Goal: Task Accomplishment & Management: Use online tool/utility

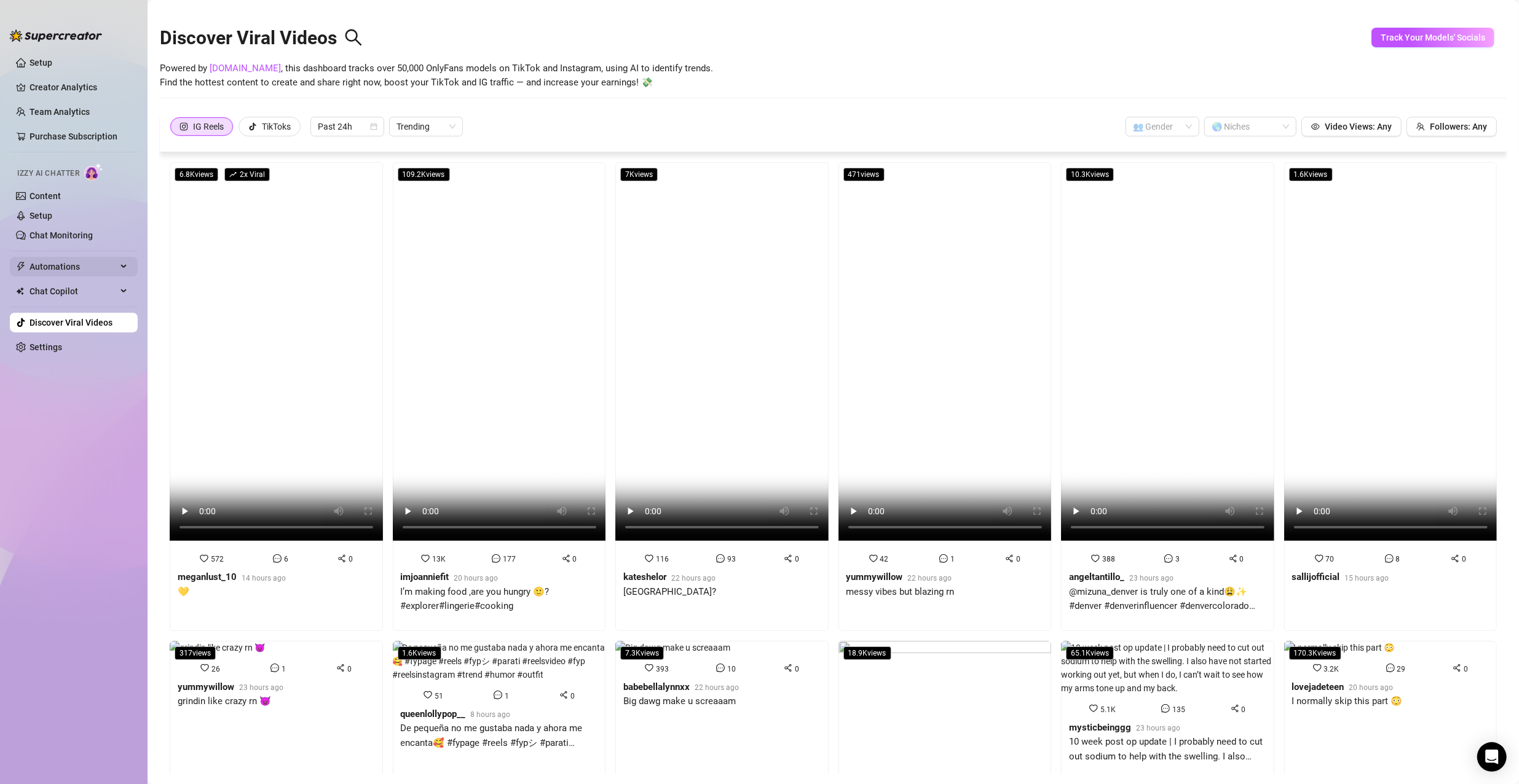
click at [79, 259] on span "Automations" at bounding box center [73, 266] width 87 height 20
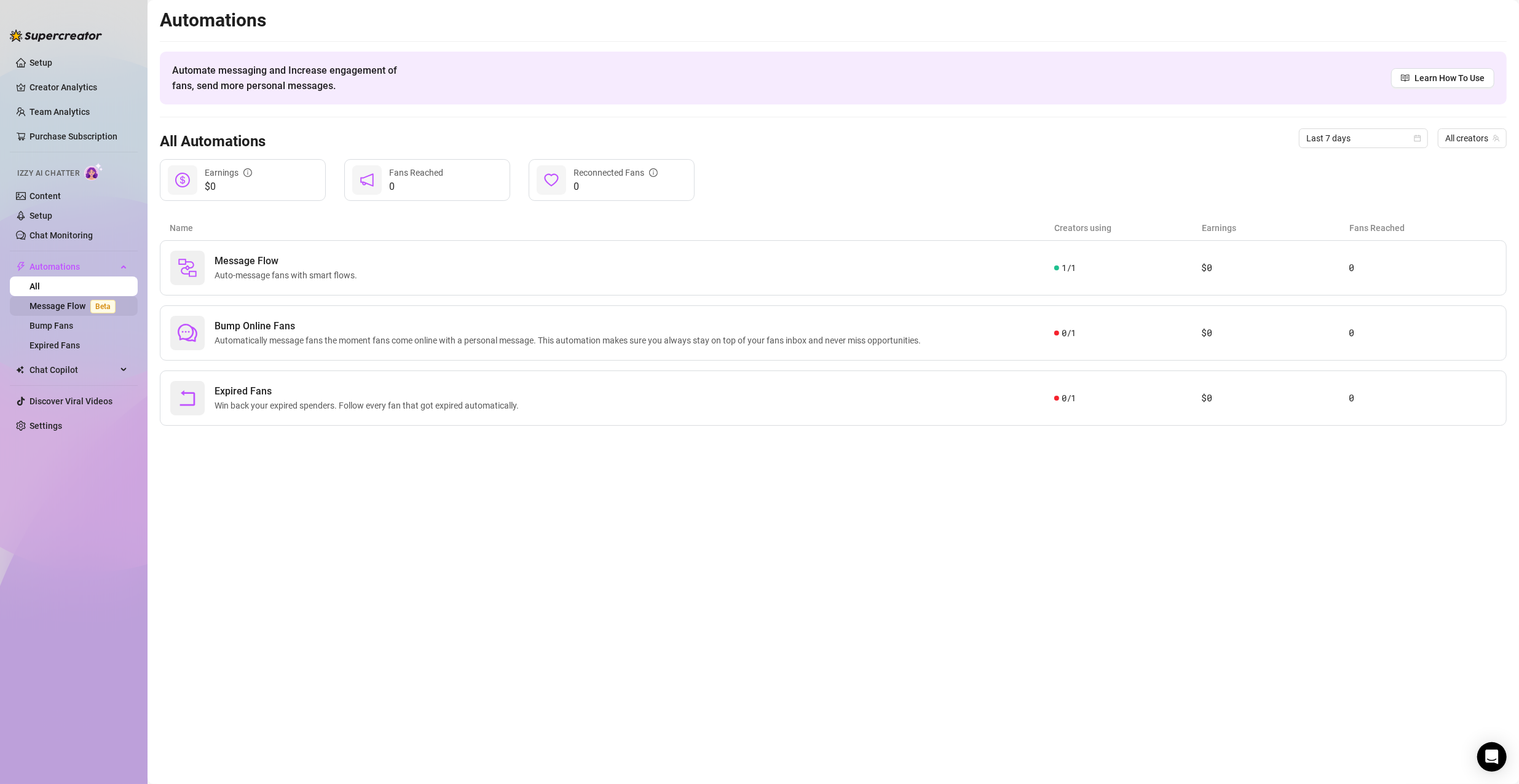
click at [80, 311] on link "Message Flow Beta" at bounding box center [75, 306] width 91 height 10
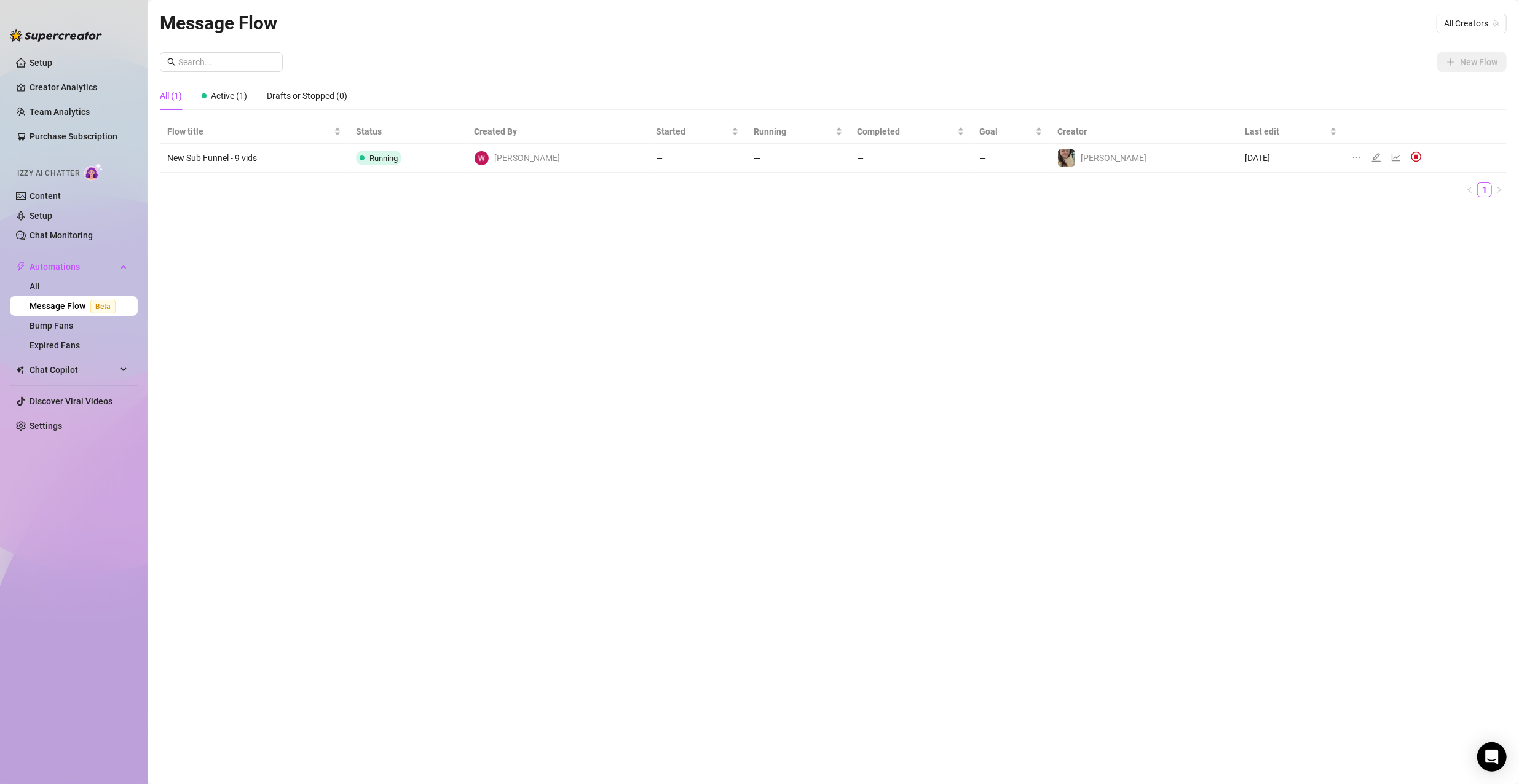
click at [913, 159] on td "—" at bounding box center [911, 158] width 122 height 29
click at [1371, 156] on icon "edit" at bounding box center [1376, 157] width 10 height 10
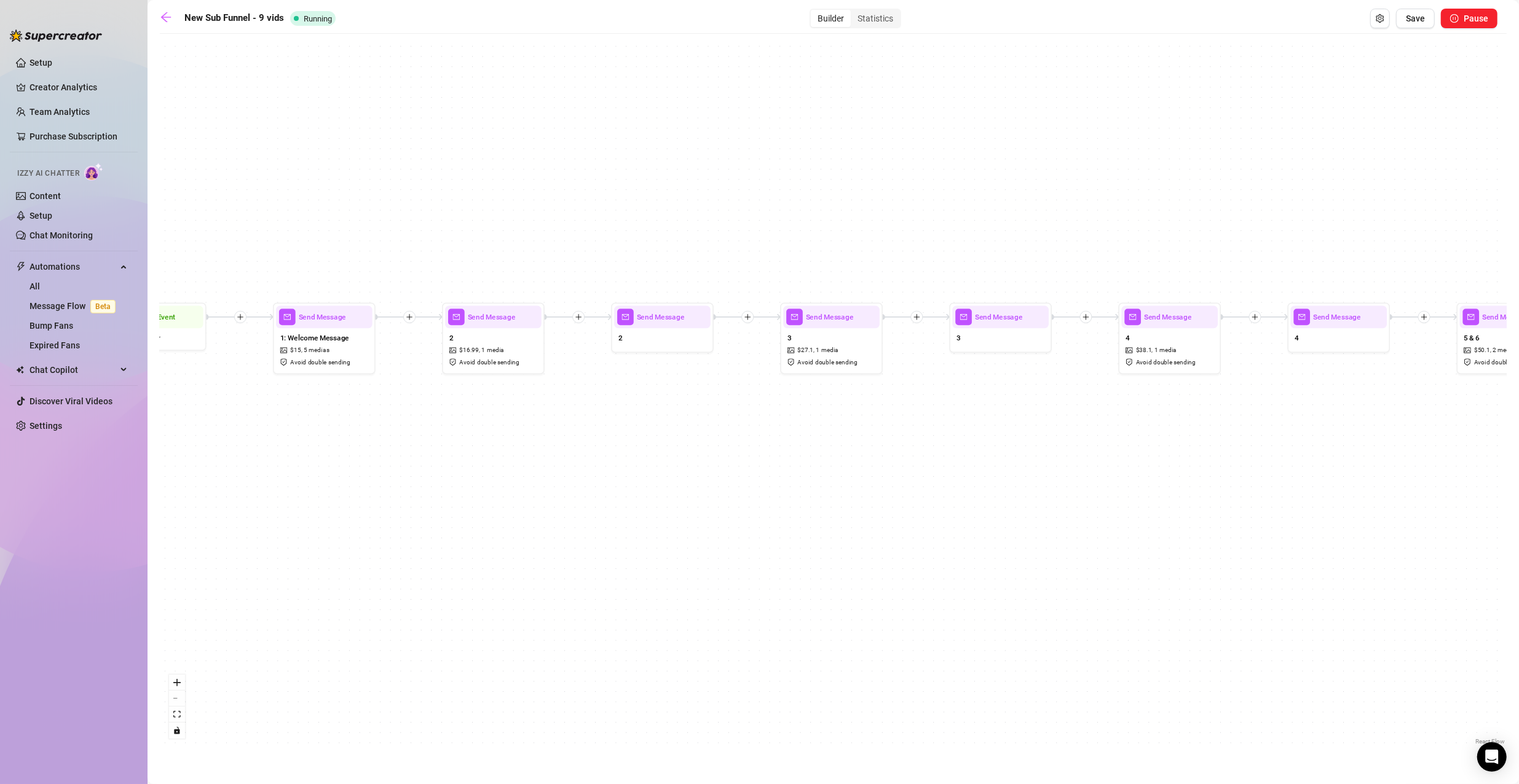
drag, startPoint x: 579, startPoint y: 460, endPoint x: 583, endPoint y: 320, distance: 140.1
click at [583, 320] on div at bounding box center [579, 318] width 13 height 13
click at [579, 313] on icon "plus" at bounding box center [579, 317] width 8 height 8
click at [619, 320] on div "Time Delay" at bounding box center [628, 318] width 75 height 17
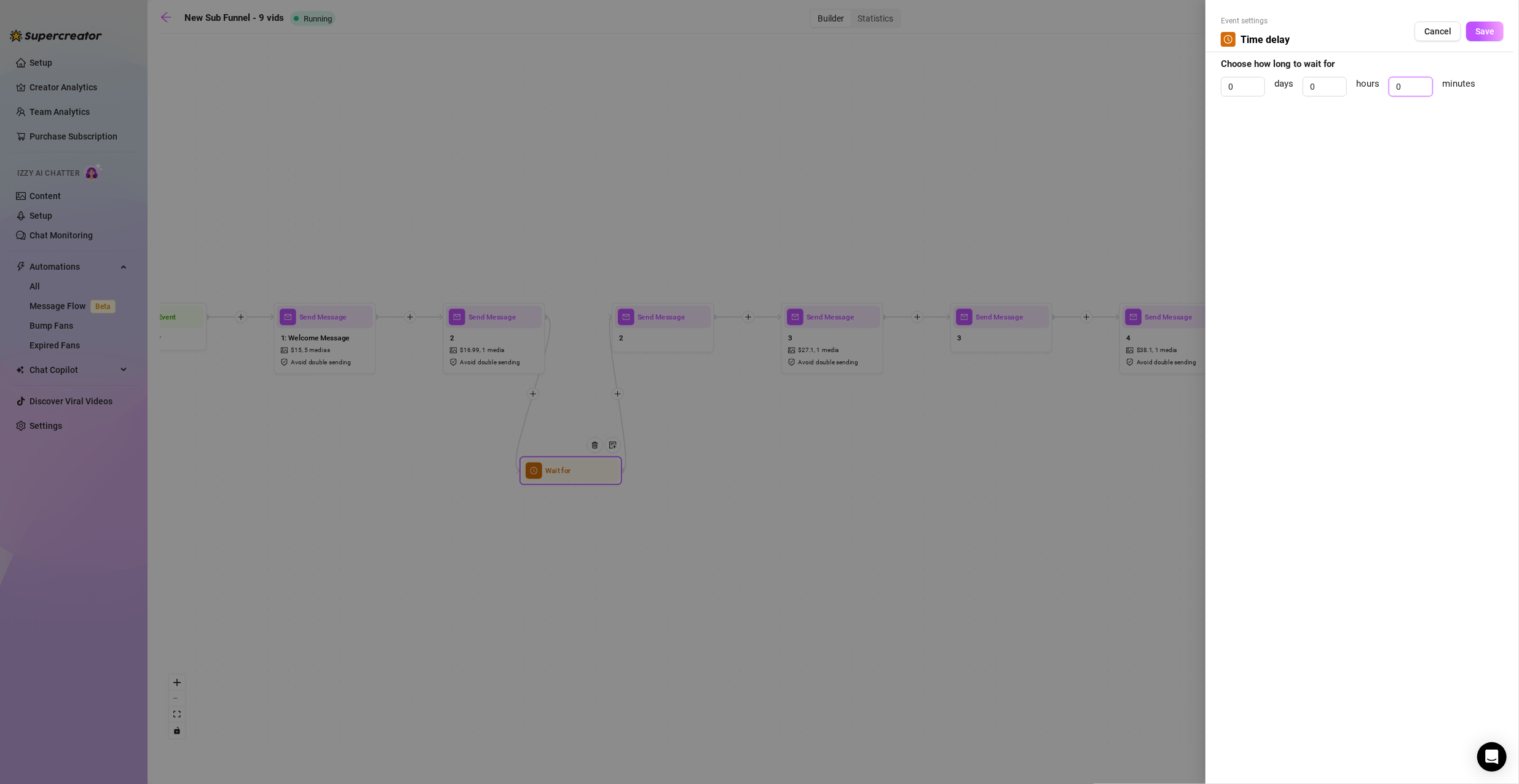
drag, startPoint x: 1399, startPoint y: 89, endPoint x: 1355, endPoint y: 87, distance: 44.0
click at [1355, 87] on div "0 days 0 hours 0 minutes" at bounding box center [1362, 92] width 283 height 31
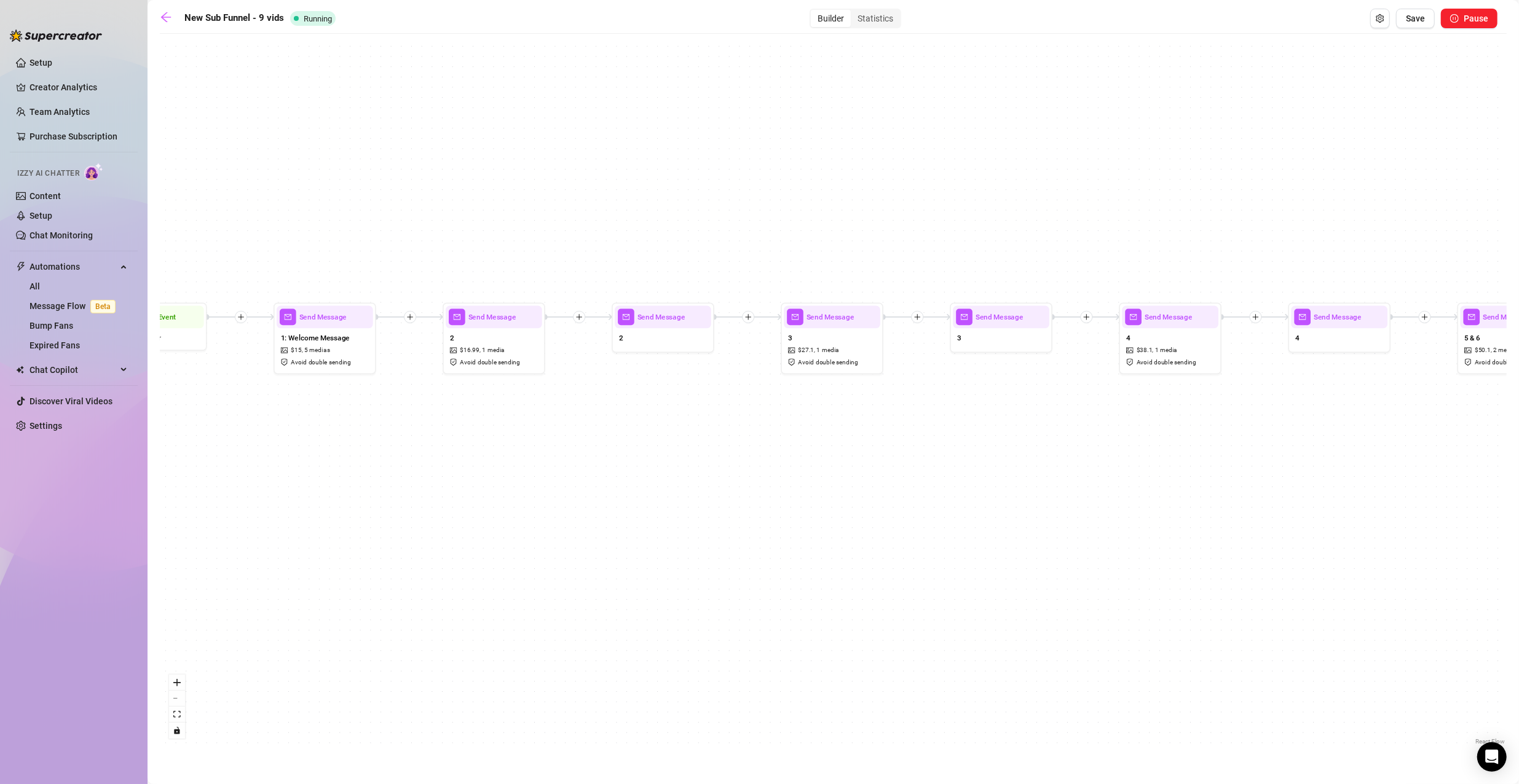
click at [413, 318] on icon "plus" at bounding box center [410, 317] width 8 height 8
click at [464, 320] on div "Time Delay" at bounding box center [460, 318] width 75 height 17
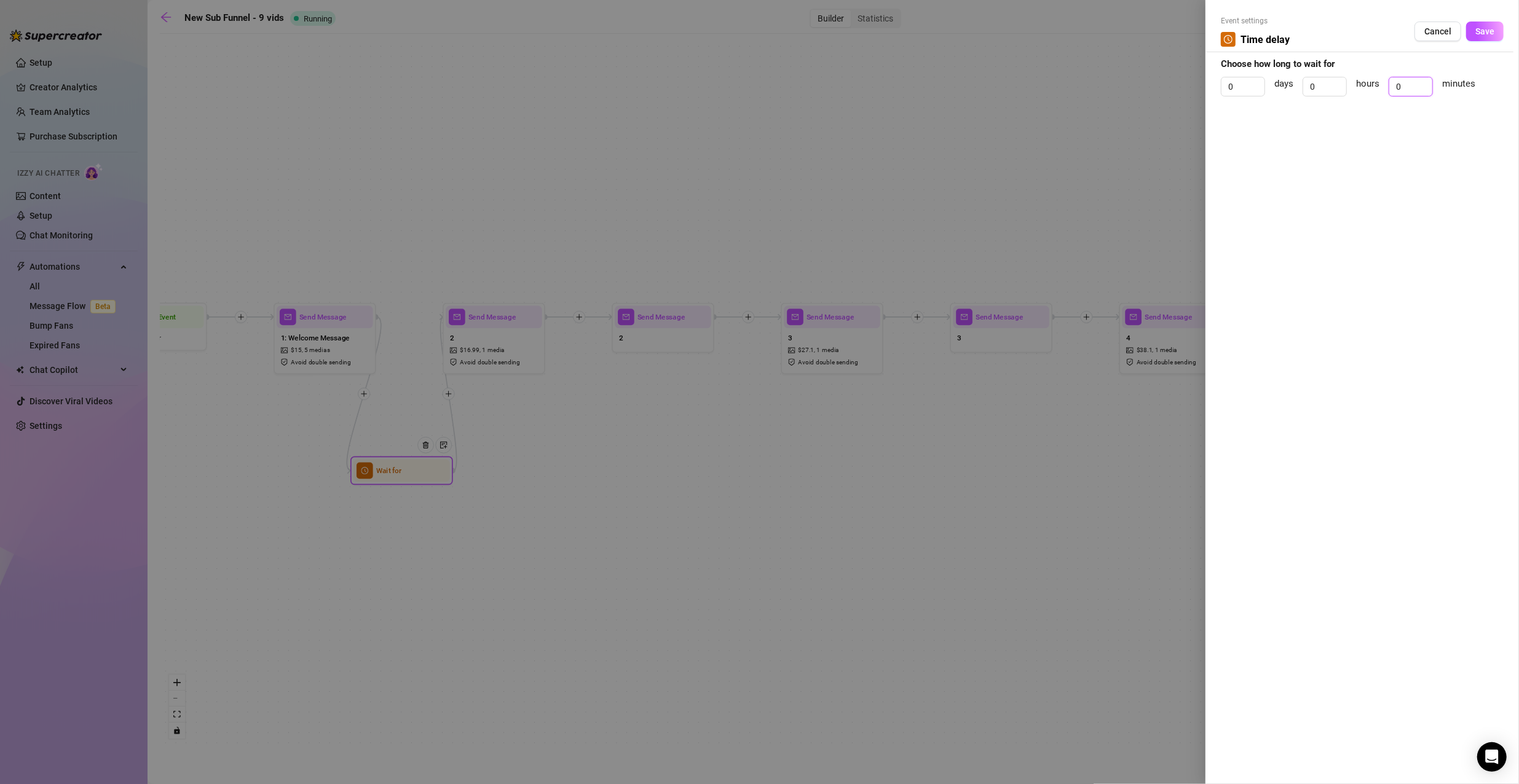
drag, startPoint x: 1406, startPoint y: 80, endPoint x: 1375, endPoint y: 85, distance: 31.4
click at [1375, 85] on div "0 days 0 hours 0 minutes" at bounding box center [1362, 92] width 283 height 31
type input "2"
click button "Save" at bounding box center [1485, 31] width 38 height 20
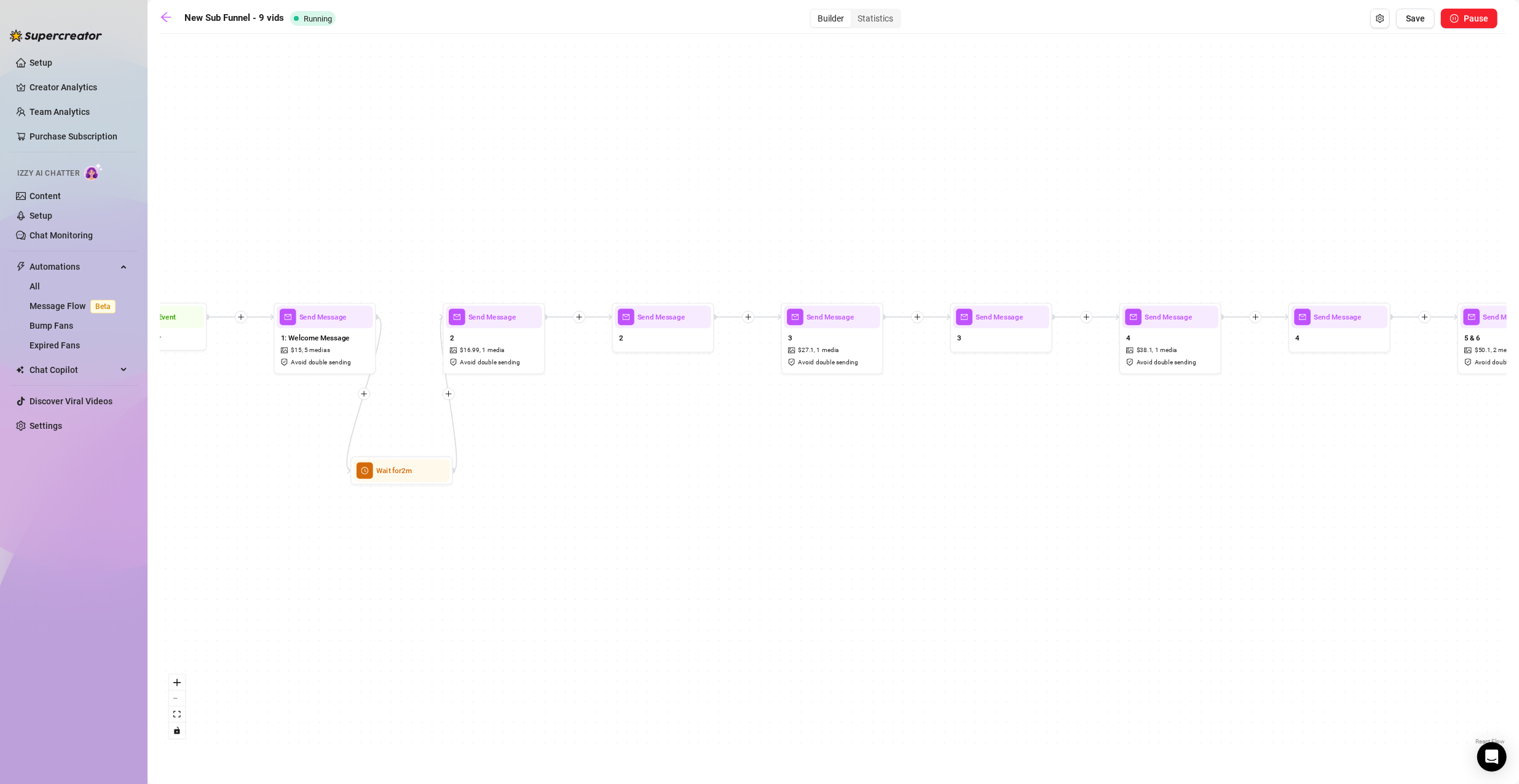
click at [750, 318] on icon "plus" at bounding box center [749, 317] width 8 height 8
click at [797, 322] on div "Time Delay" at bounding box center [798, 318] width 75 height 17
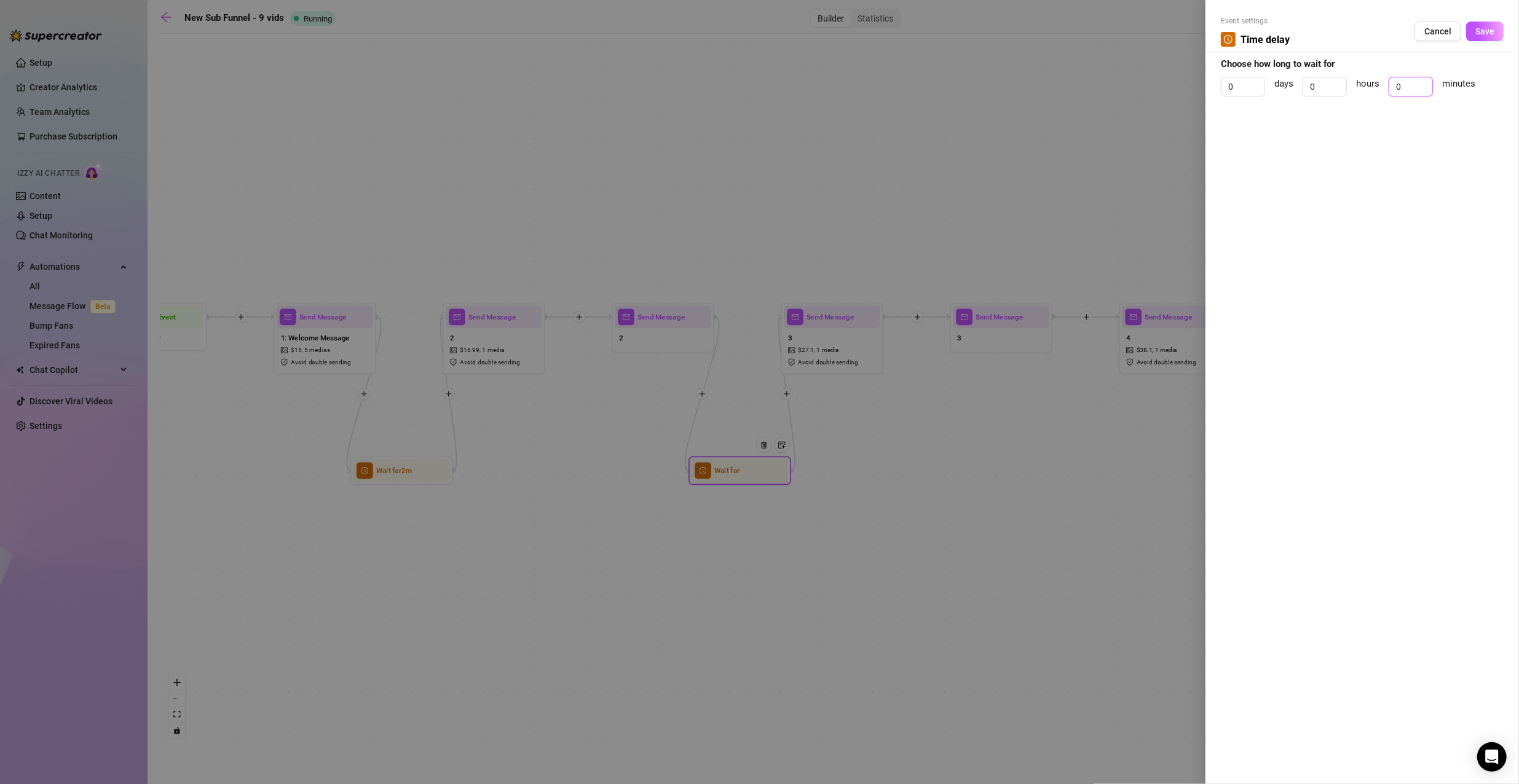
drag, startPoint x: 1411, startPoint y: 86, endPoint x: 1362, endPoint y: 83, distance: 49.1
click at [1362, 83] on div "0 days 0 hours 0 minutes" at bounding box center [1362, 92] width 283 height 31
type input "2"
click button "Save" at bounding box center [1485, 31] width 38 height 20
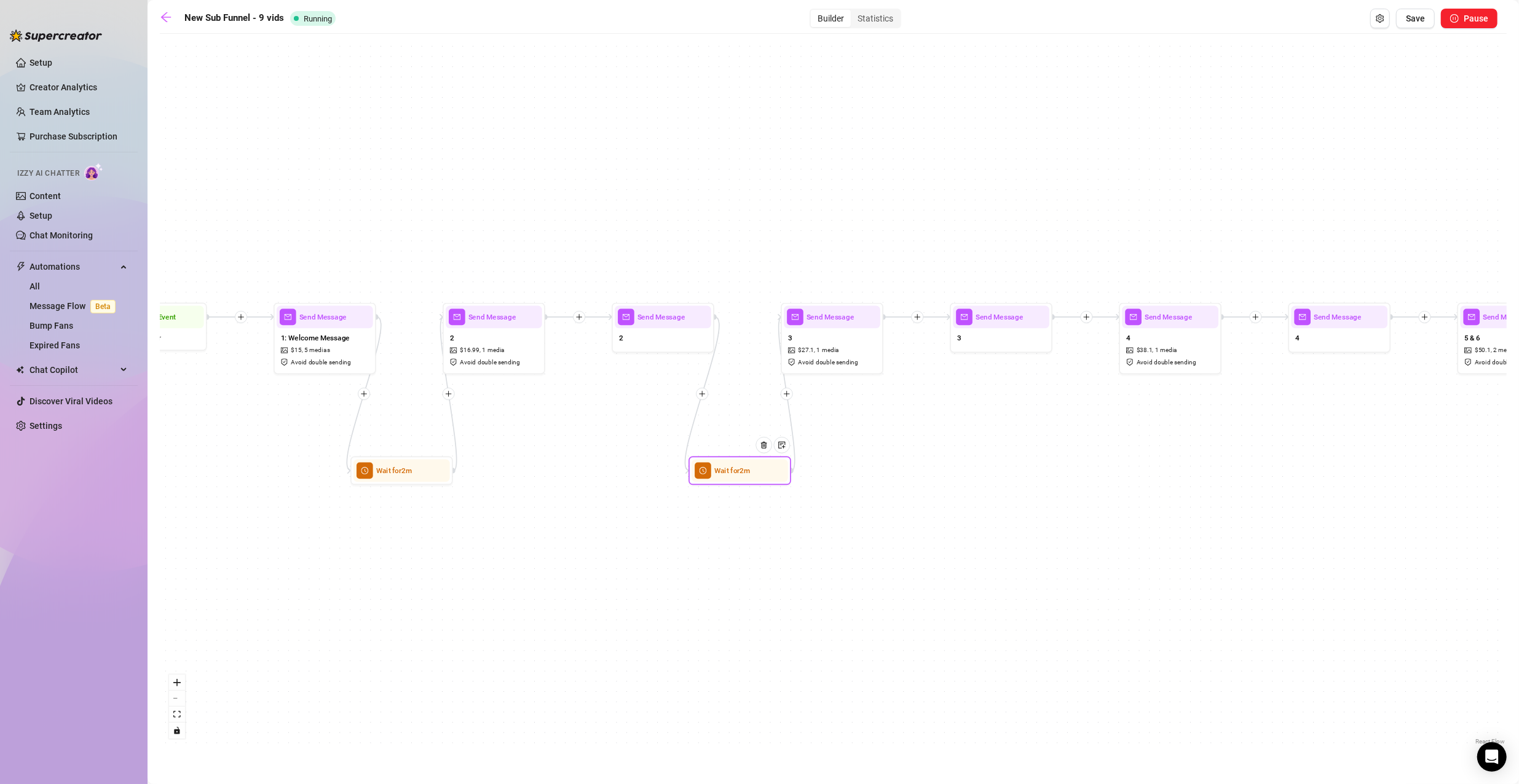
click at [1085, 318] on icon "plus" at bounding box center [1087, 317] width 8 height 8
click at [1118, 314] on div "Time Delay" at bounding box center [1136, 318] width 75 height 17
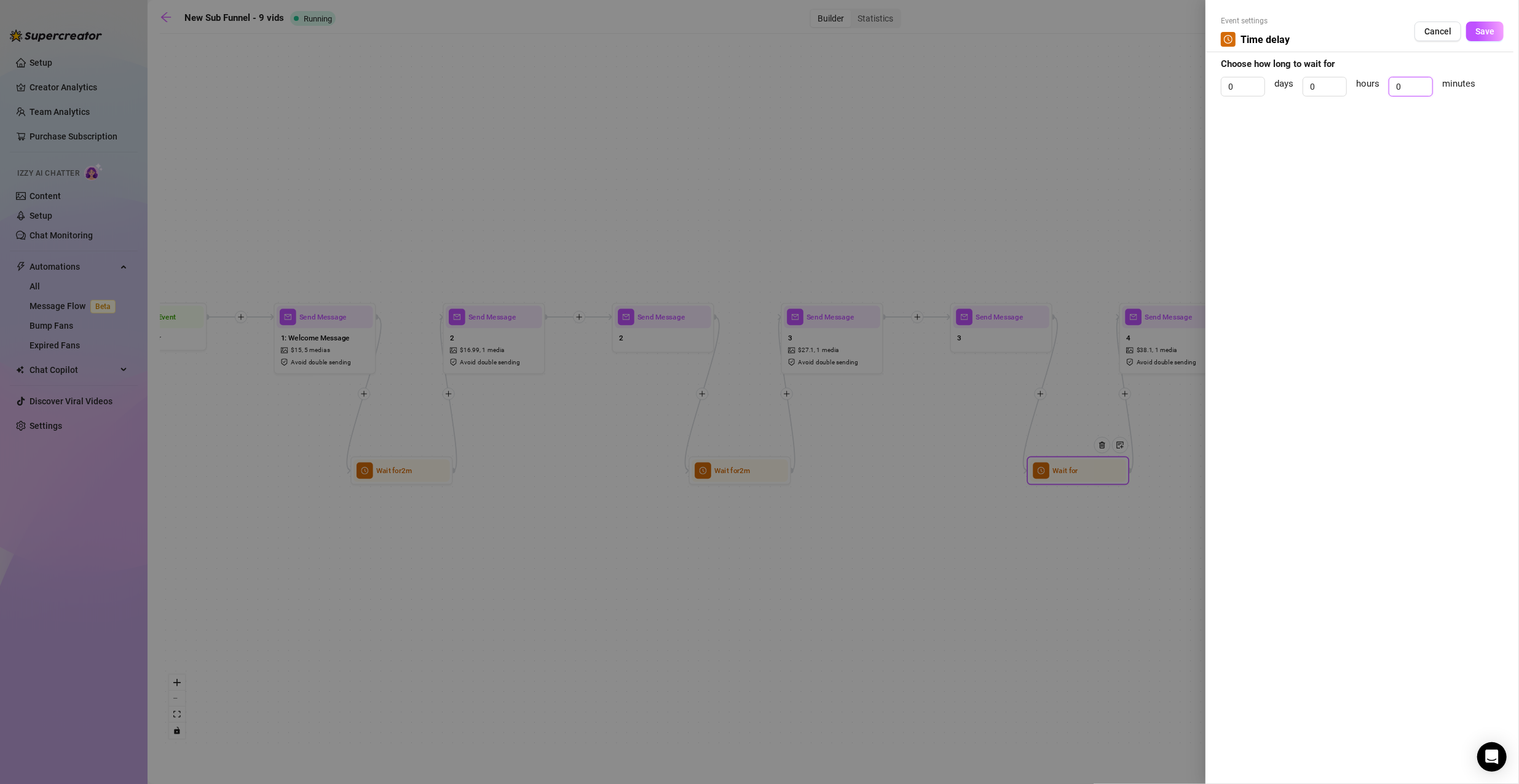
drag, startPoint x: 1407, startPoint y: 87, endPoint x: 1380, endPoint y: 83, distance: 27.3
click at [1380, 83] on div "0 days 0 hours 0 minutes" at bounding box center [1362, 92] width 283 height 31
type input "4"
click button "Save" at bounding box center [1485, 31] width 38 height 20
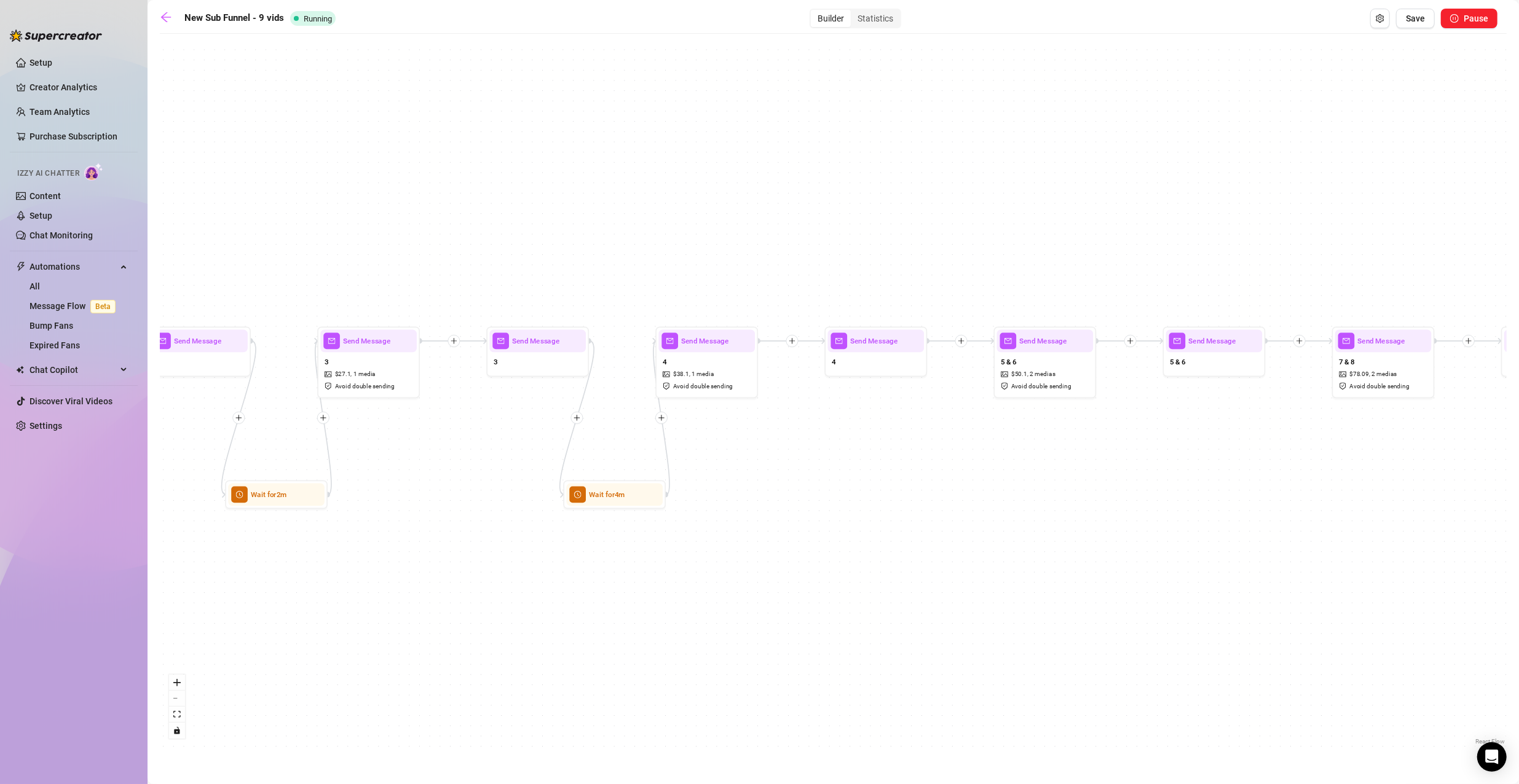
drag, startPoint x: 1347, startPoint y: 540, endPoint x: 847, endPoint y: 573, distance: 501.1
click at [848, 573] on div "Wait for 4m Wait for 2m Wait for 2m Send Message 9 $ 102.09 , 1 media Avoid dou…" at bounding box center [833, 394] width 1347 height 708
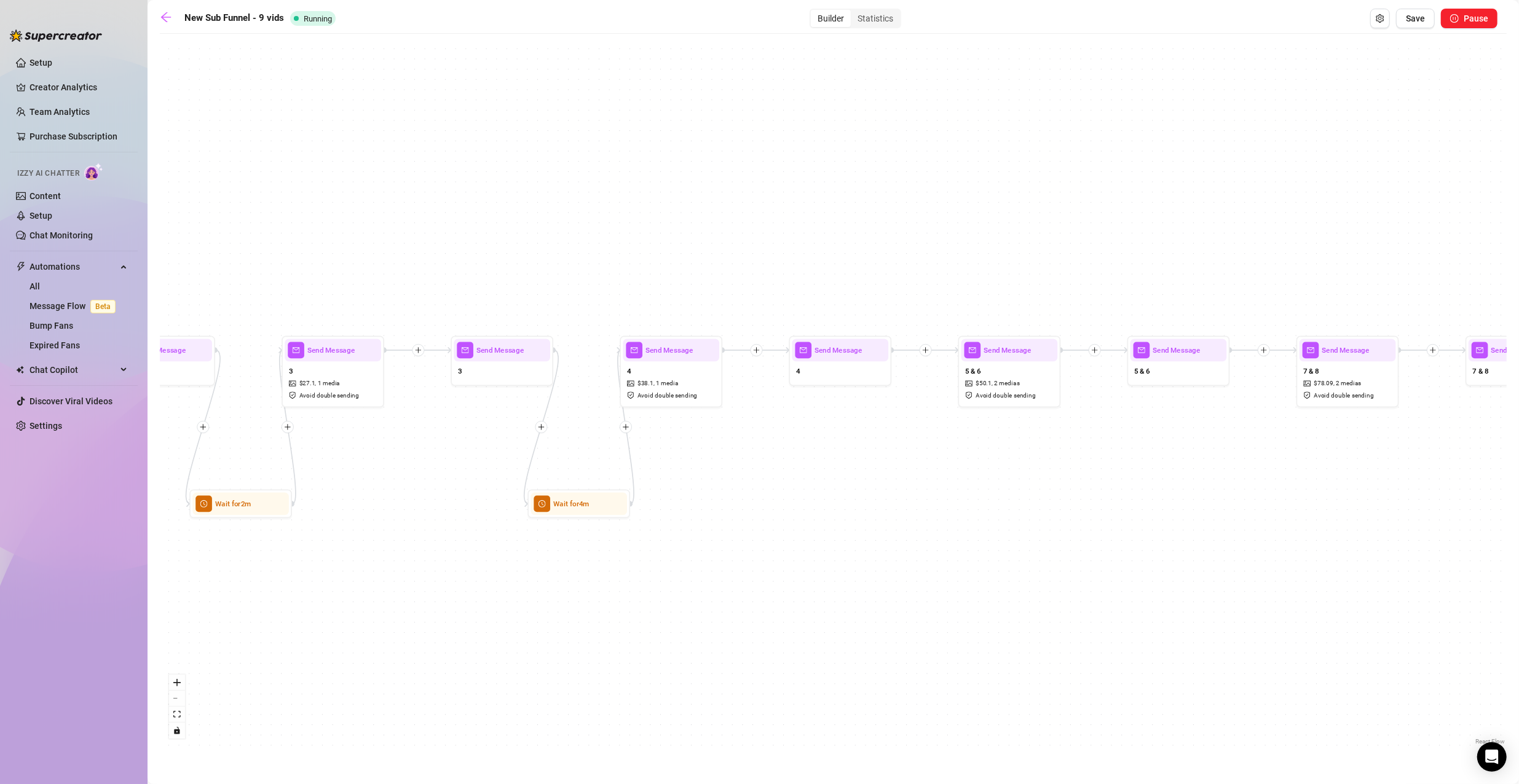
click at [924, 348] on icon "plus" at bounding box center [926, 350] width 8 height 8
click at [961, 350] on div "Time Delay" at bounding box center [975, 350] width 75 height 17
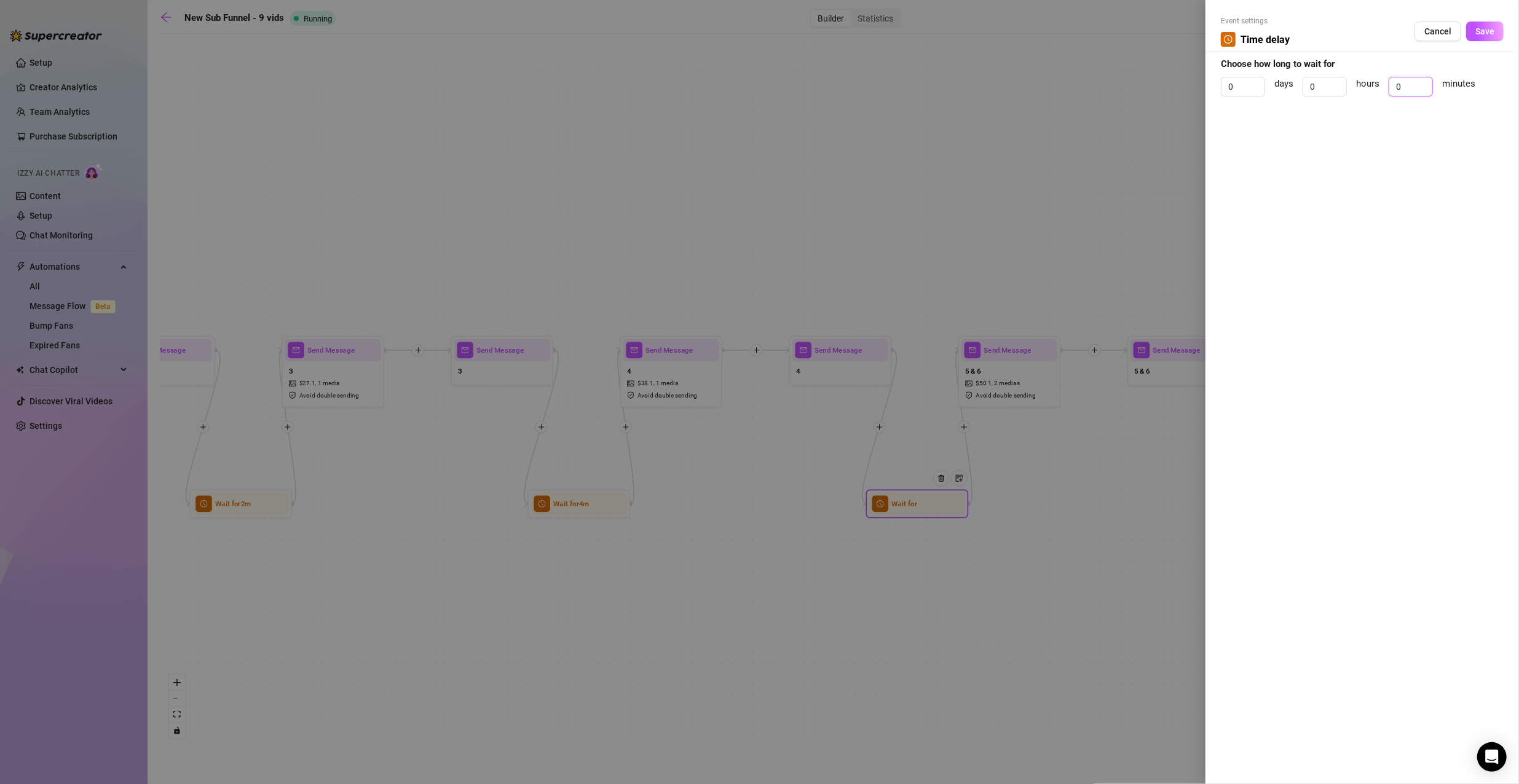
drag, startPoint x: 1401, startPoint y: 89, endPoint x: 1373, endPoint y: 90, distance: 28.0
click at [1373, 90] on div "0 days 0 hours 0 minutes" at bounding box center [1362, 92] width 283 height 31
type input "4"
click button "Save" at bounding box center [1485, 31] width 38 height 20
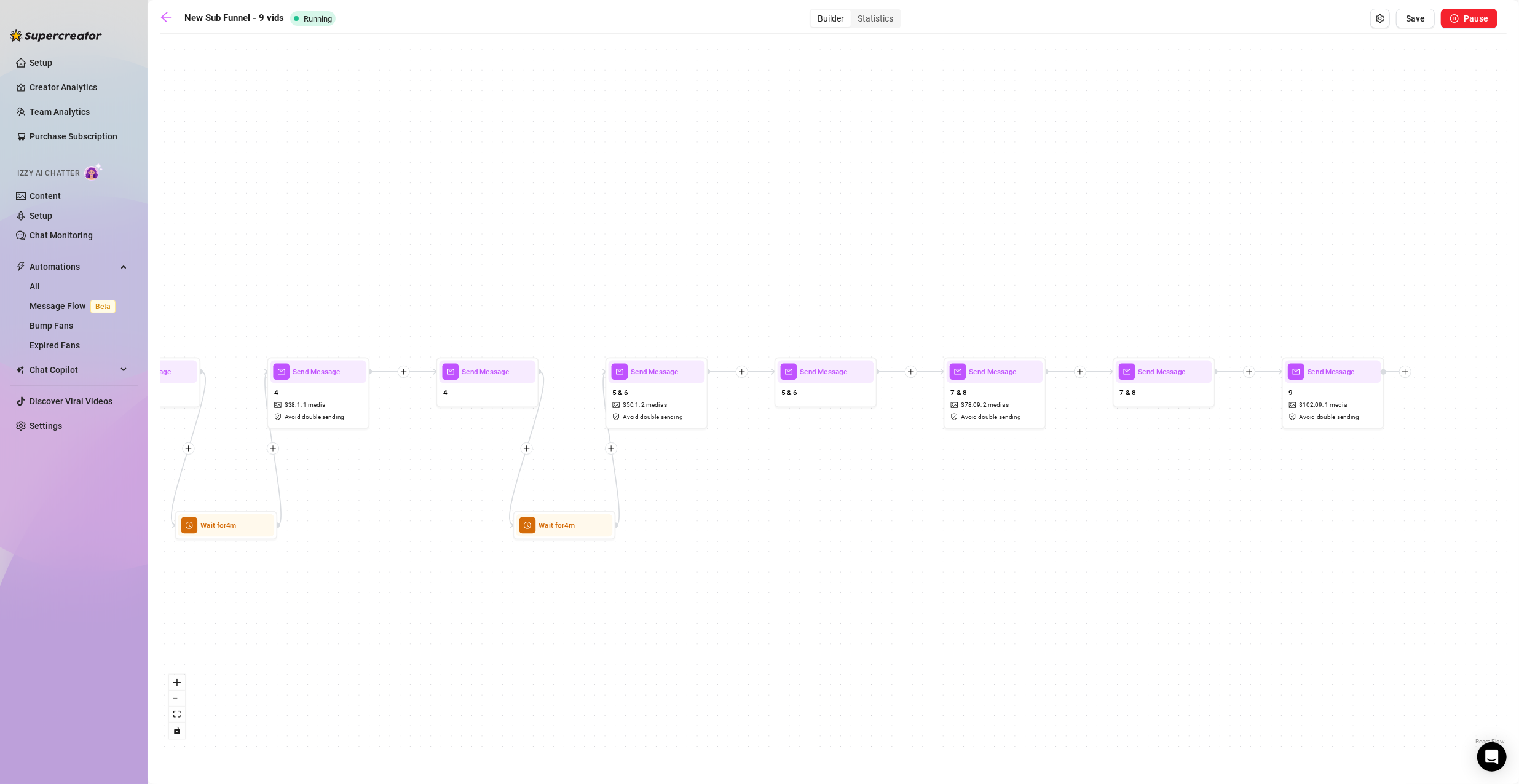
drag, startPoint x: 1252, startPoint y: 508, endPoint x: 807, endPoint y: 557, distance: 447.7
click at [807, 557] on div "Wait for 4m Wait for 4m Wait for 2m Wait for 2m Send Message 9 $ 102.09 , 1 med…" at bounding box center [833, 394] width 1347 height 708
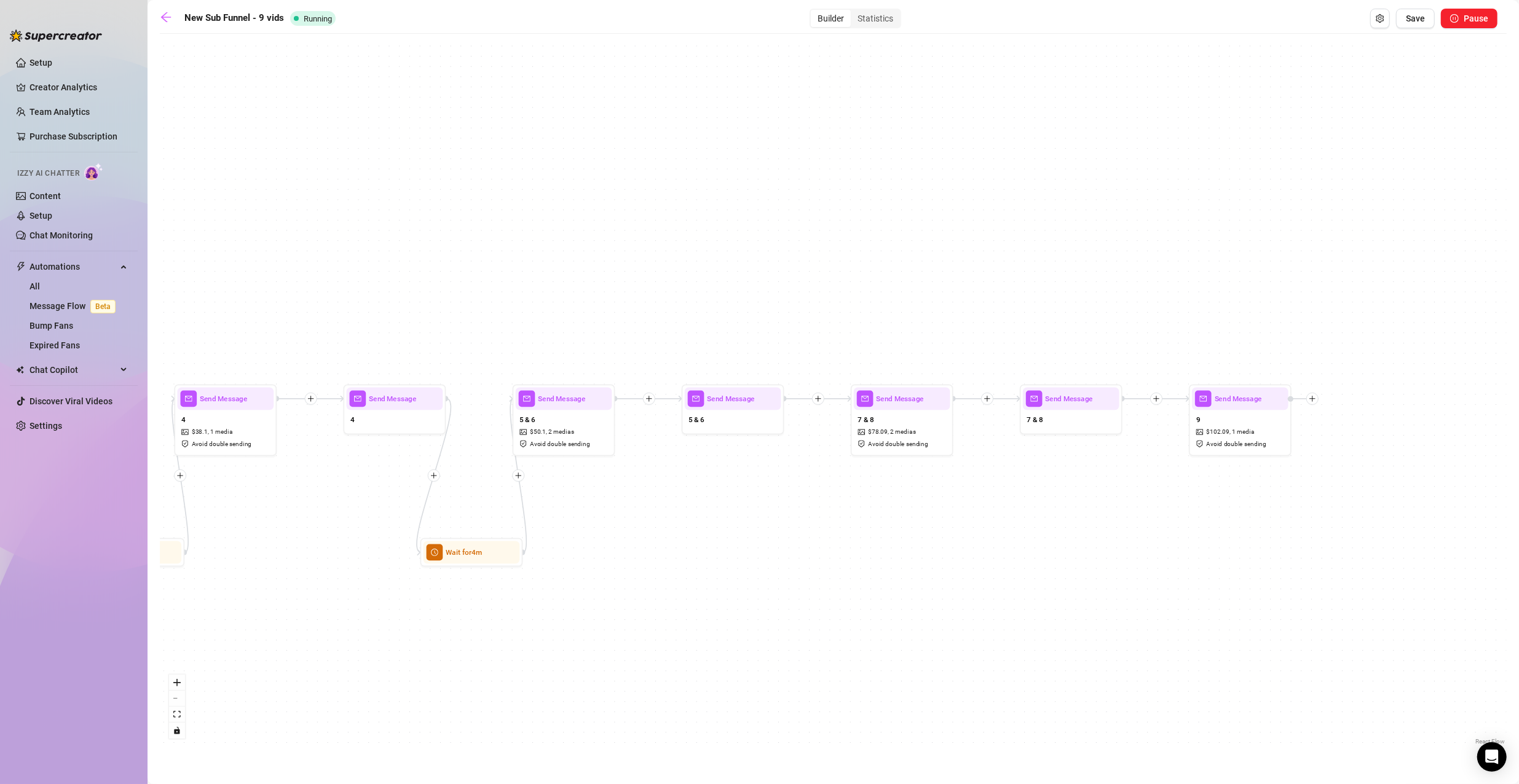
click at [823, 399] on div at bounding box center [819, 399] width 13 height 13
click at [880, 399] on div "Time Delay" at bounding box center [868, 399] width 75 height 17
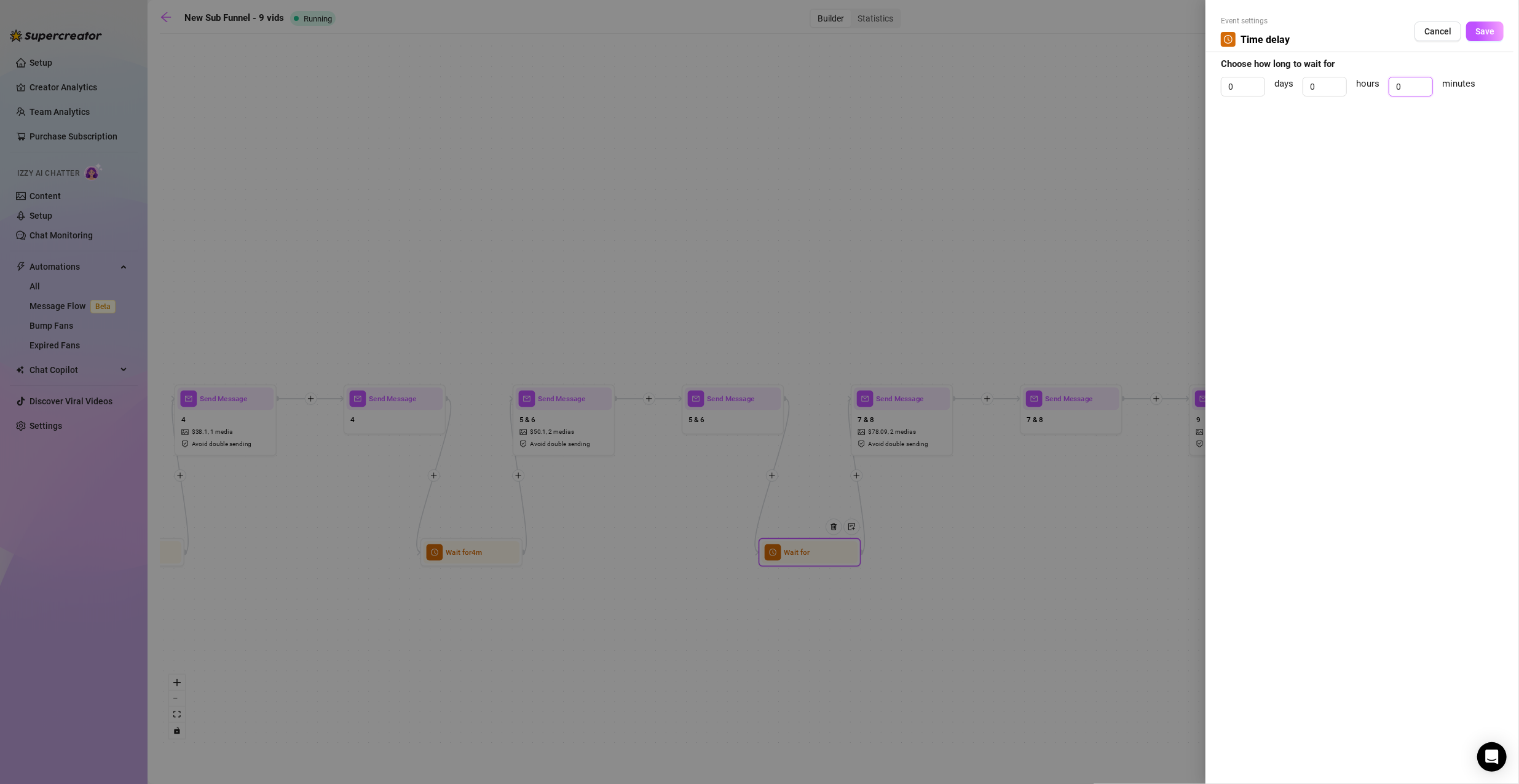
drag, startPoint x: 1417, startPoint y: 78, endPoint x: 1371, endPoint y: 83, distance: 46.3
click at [1371, 83] on div "0 days 0 hours 0 minutes" at bounding box center [1362, 92] width 283 height 31
type input "2"
click button "Save" at bounding box center [1485, 31] width 38 height 20
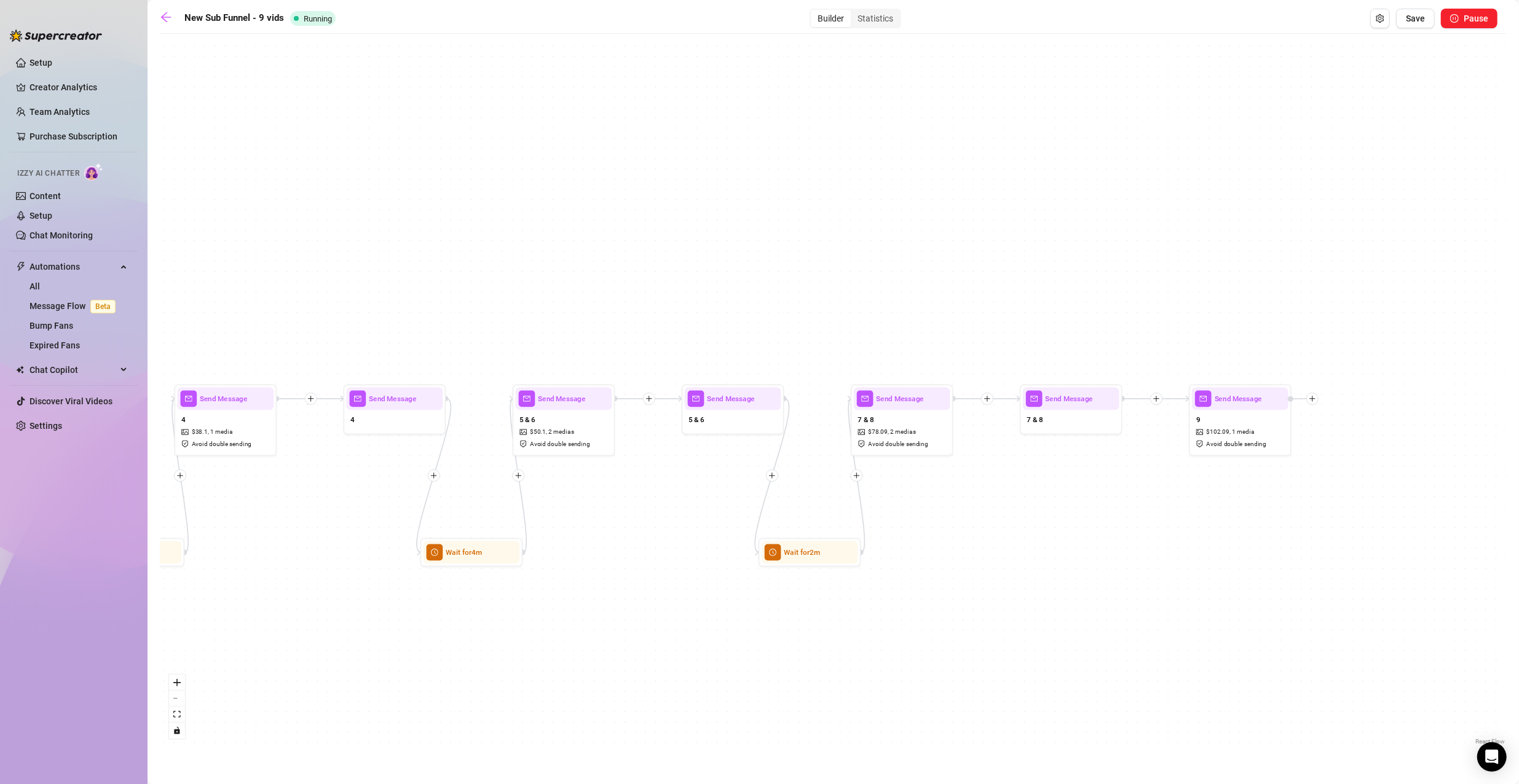
click at [1076, 250] on div "Wait for 2m Wait for 4m Wait for 4m Wait for 2m Wait for 2m Send Message 9 $ 10…" at bounding box center [833, 394] width 1347 height 708
click at [1157, 403] on div at bounding box center [1157, 399] width 13 height 13
click at [1187, 398] on div "Time Delay" at bounding box center [1206, 399] width 75 height 17
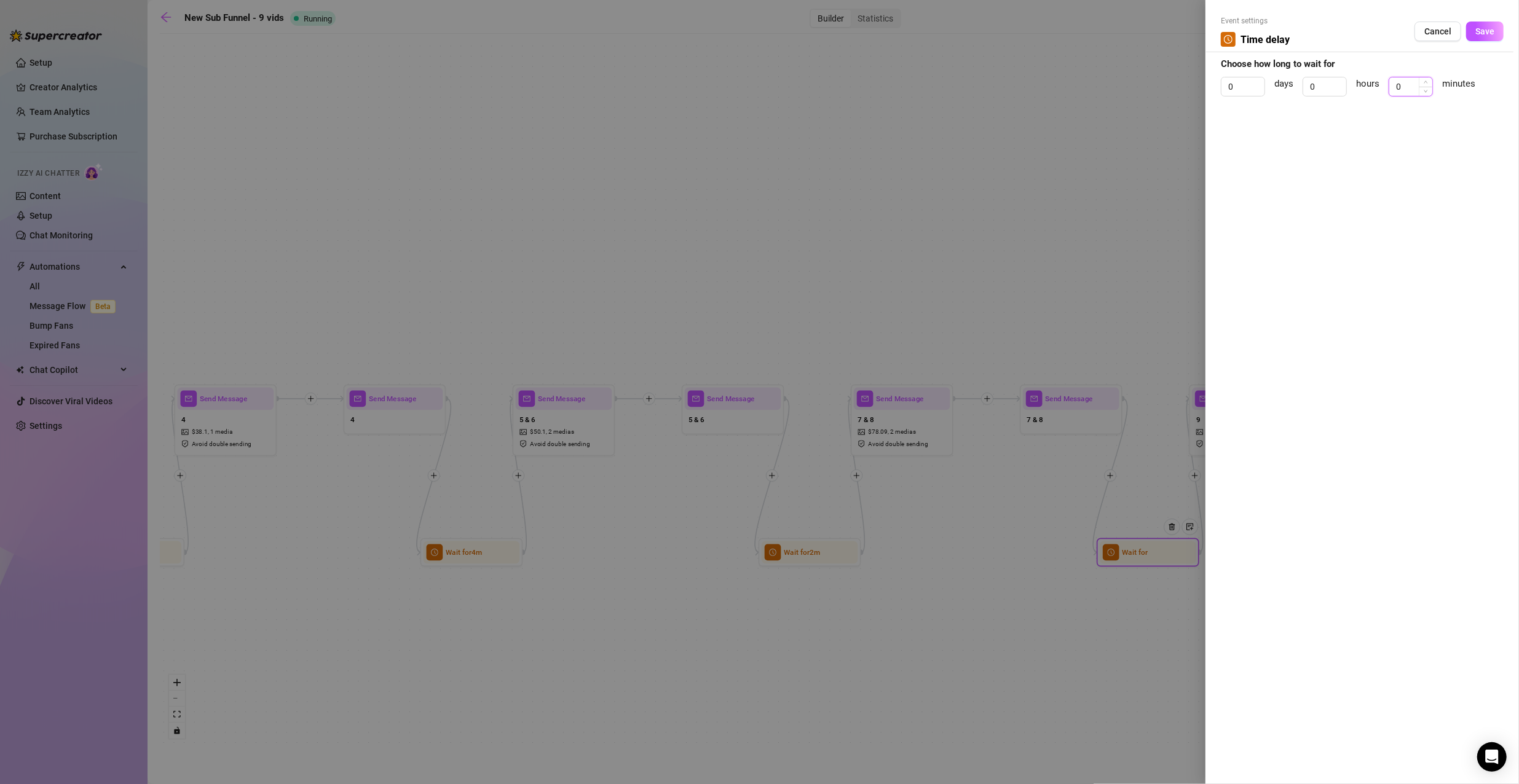
click at [1401, 90] on input "0" at bounding box center [1411, 87] width 43 height 18
type input "2"
click button "Save" at bounding box center [1485, 31] width 38 height 20
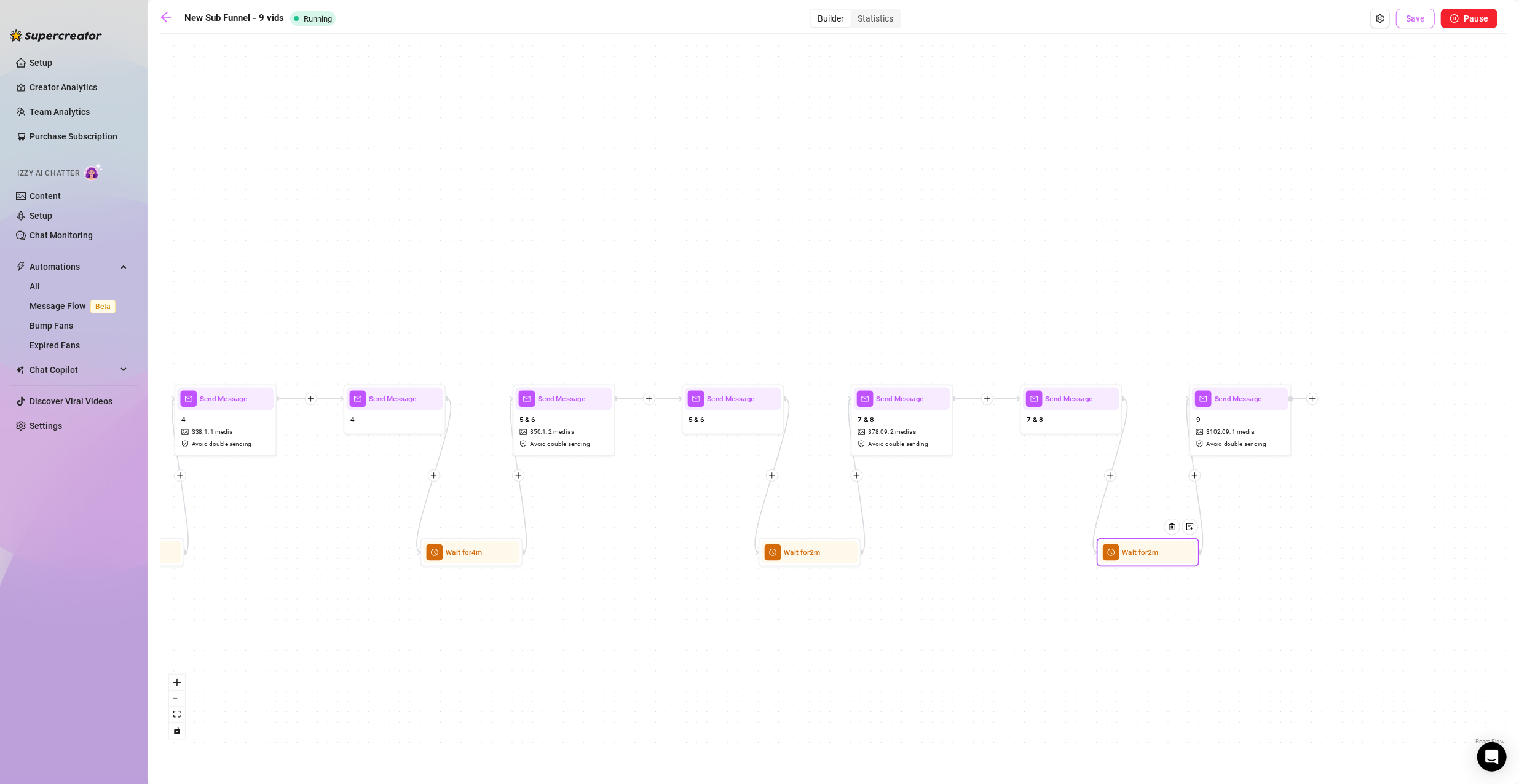
click at [1417, 20] on span "Save" at bounding box center [1415, 18] width 19 height 10
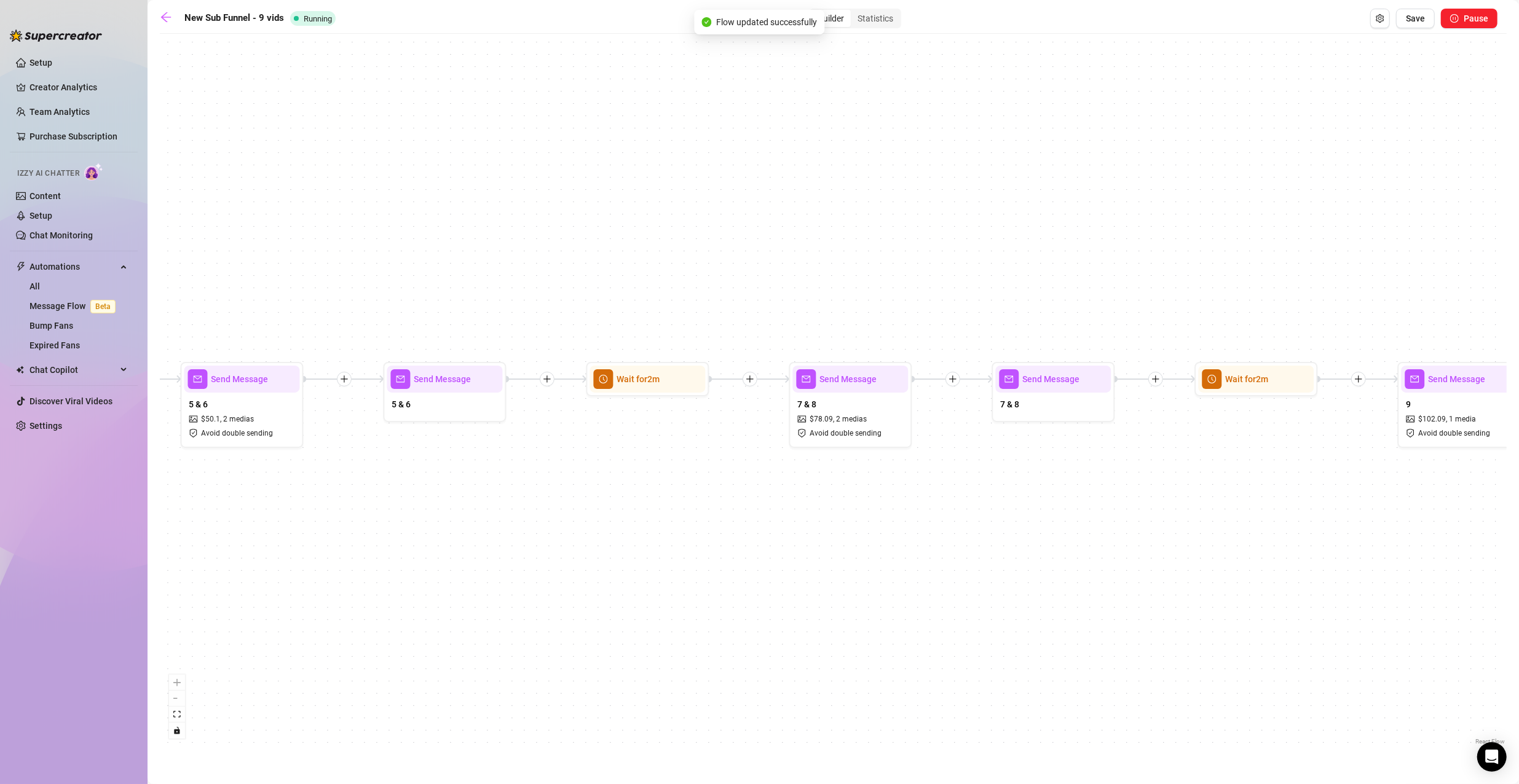
drag, startPoint x: 608, startPoint y: 292, endPoint x: 1503, endPoint y: 195, distance: 900.2
click at [1518, 197] on html "Setup Creator Analytics Team Analytics Purchase Subscription Izzy AI Chatter Co…" at bounding box center [759, 392] width 1519 height 784
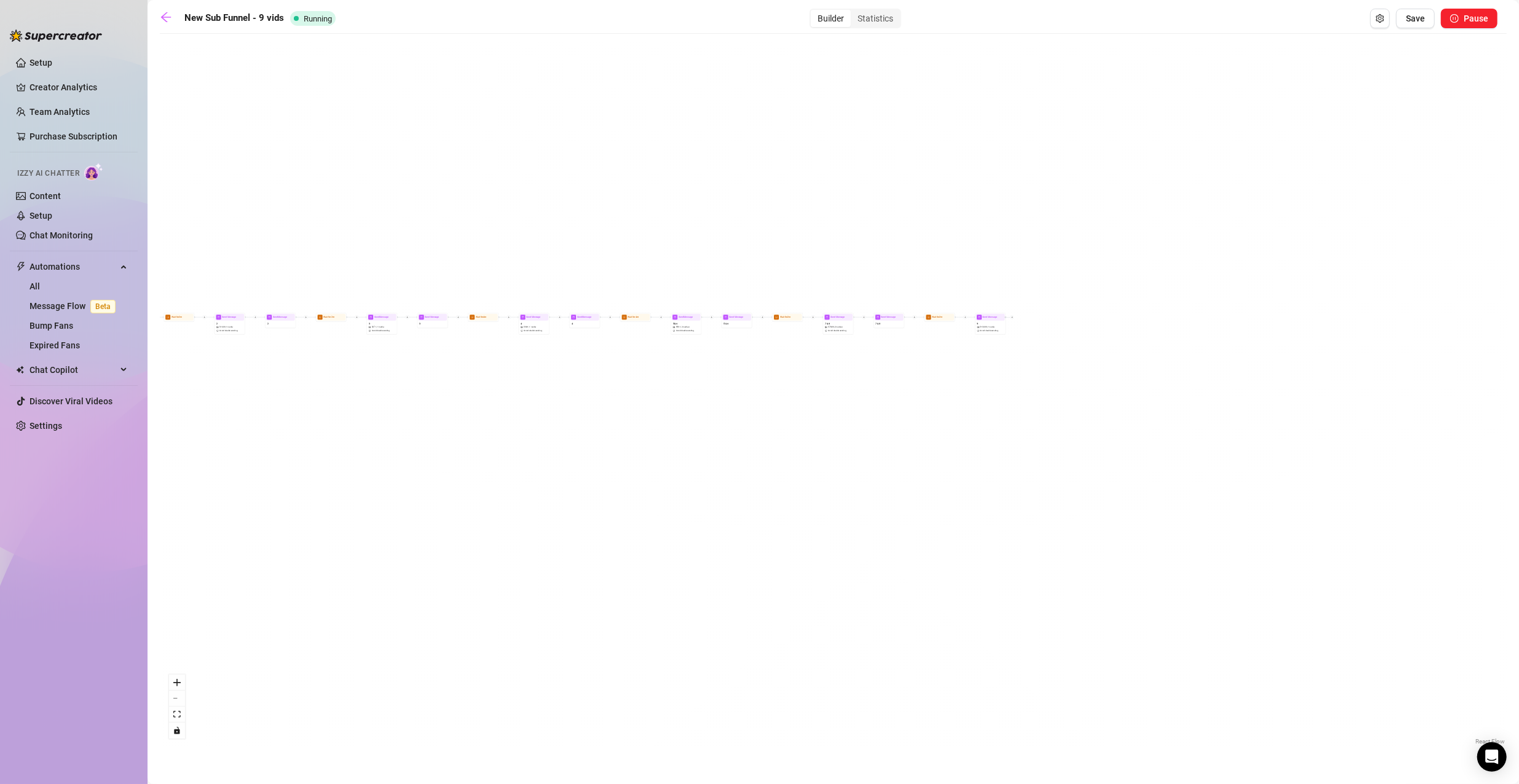
drag, startPoint x: 384, startPoint y: 420, endPoint x: 539, endPoint y: 436, distance: 155.8
click at [539, 436] on div "Wait for 2m Wait for 2m Wait for 4m Wait for 4m Wait for 2m Wait for 2m Send Me…" at bounding box center [833, 394] width 1347 height 708
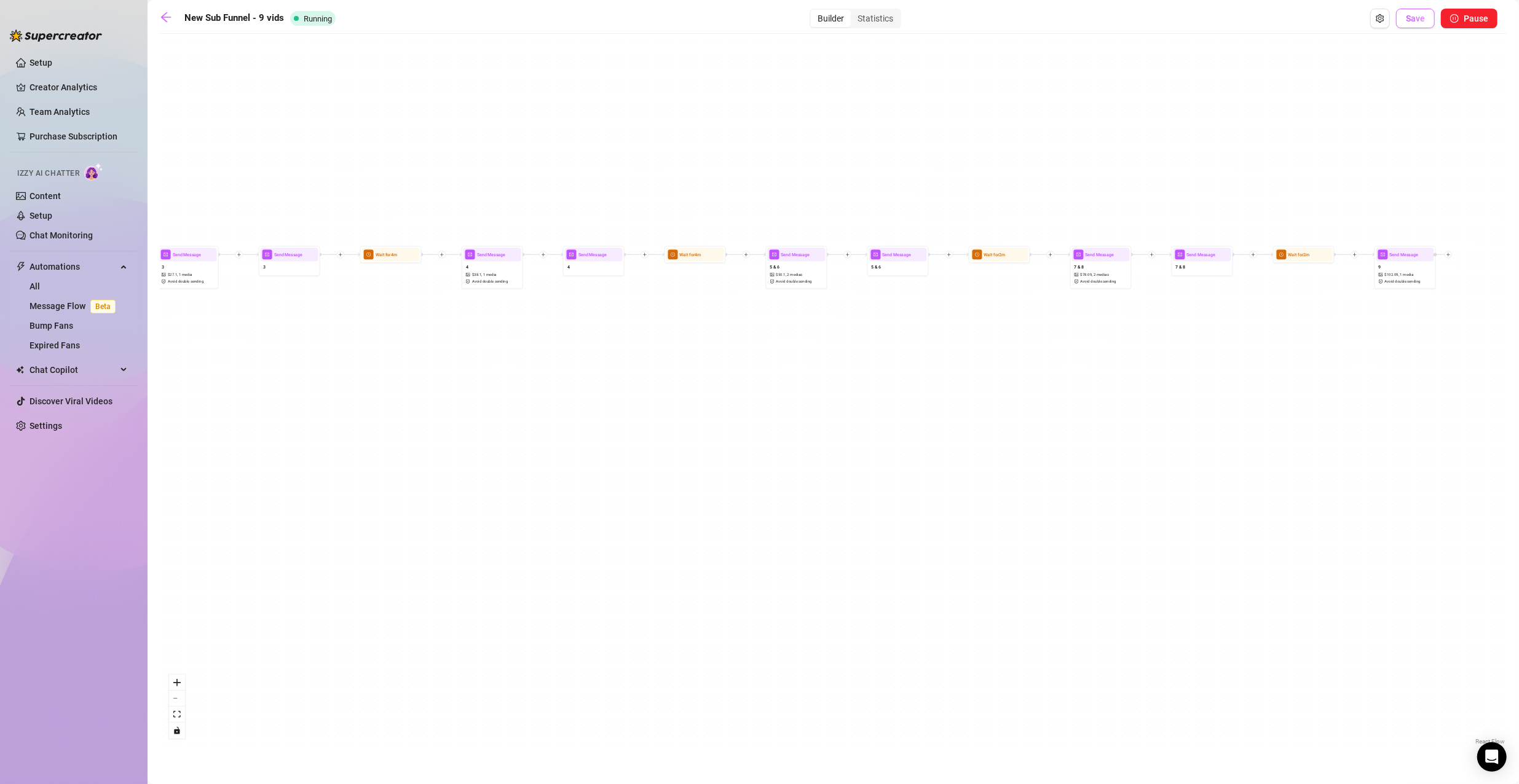
click at [1423, 24] on button "Save" at bounding box center [1415, 18] width 38 height 20
